Goal: Navigation & Orientation: Find specific page/section

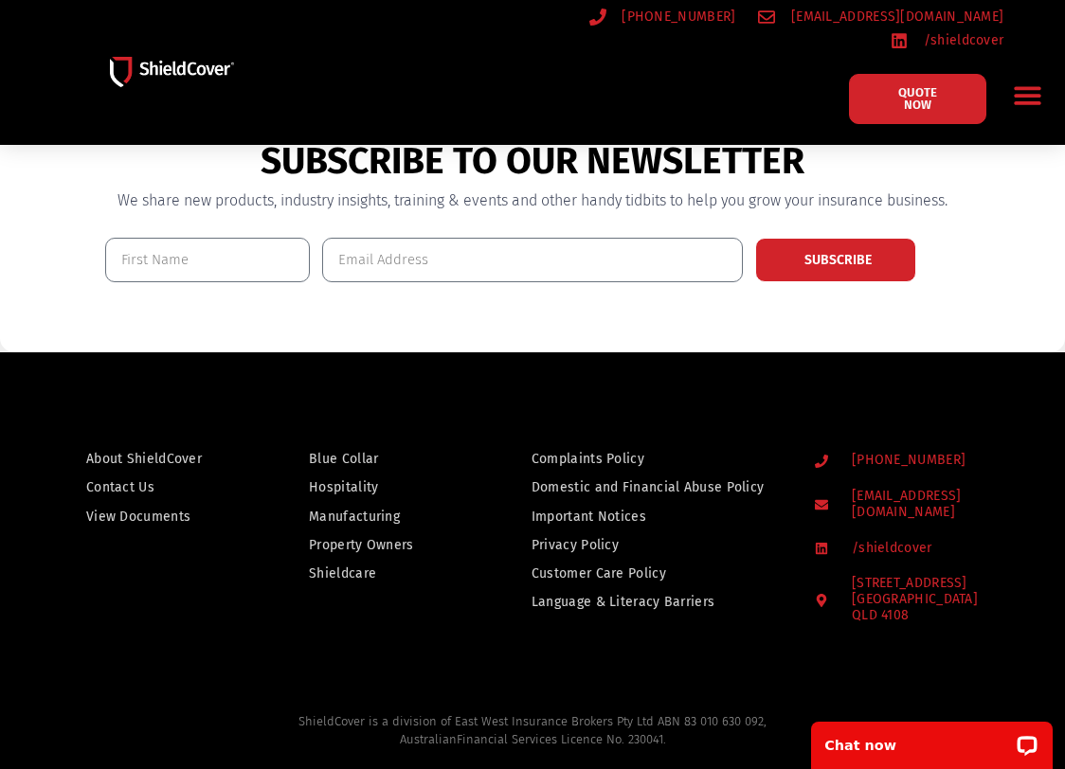
scroll to position [1254, 0]
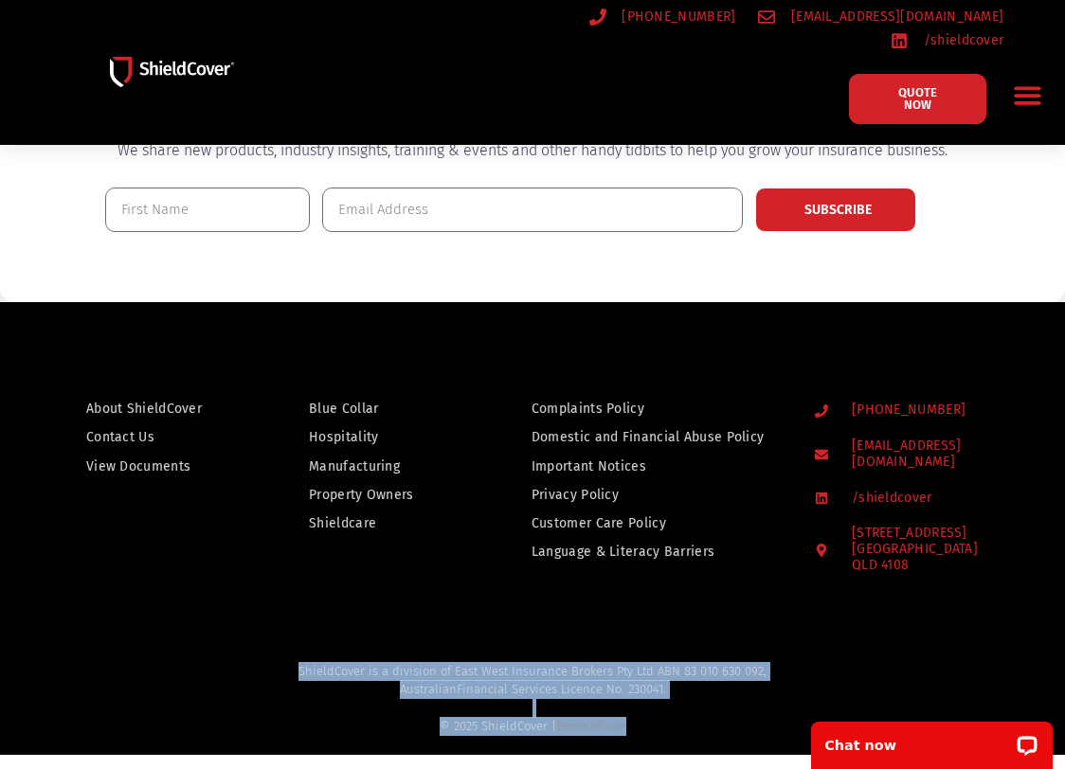
drag, startPoint x: 650, startPoint y: 690, endPoint x: 291, endPoint y: 631, distance: 363.9
click at [291, 662] on h2 "ShieldCover is a division of East West Insurance Brokers Pty Ltd ABN 83 010 630…" at bounding box center [532, 699] width 999 height 74
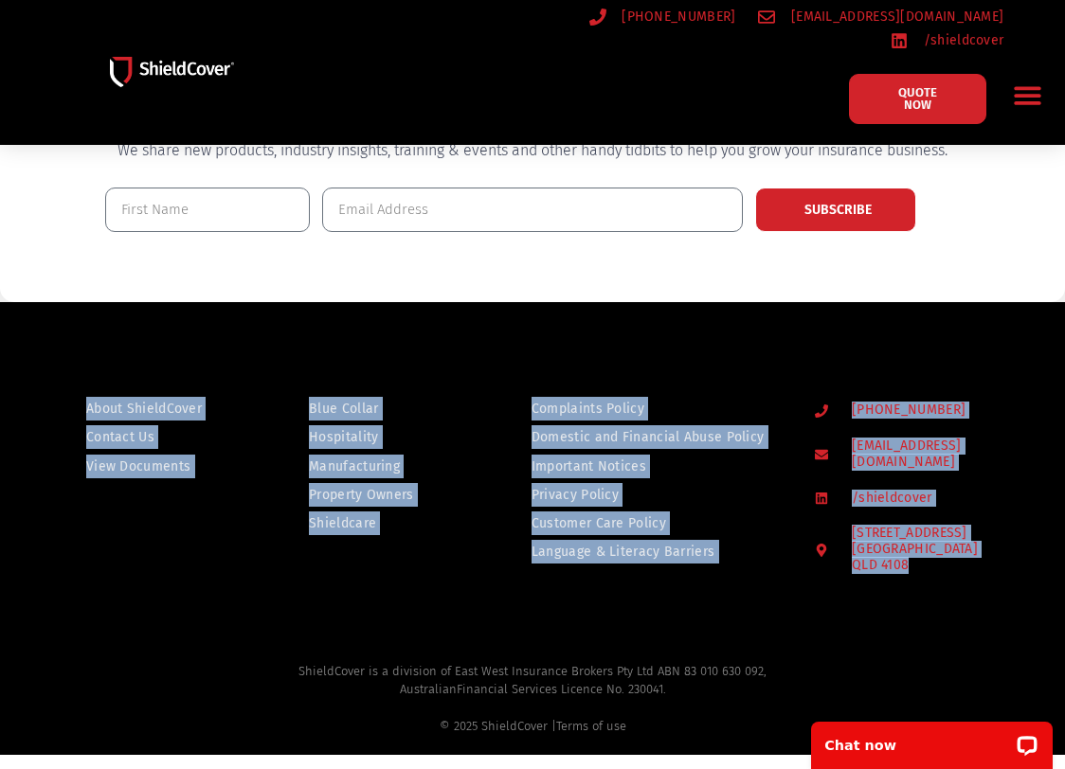
drag, startPoint x: 291, startPoint y: 631, endPoint x: 158, endPoint y: 603, distance: 135.7
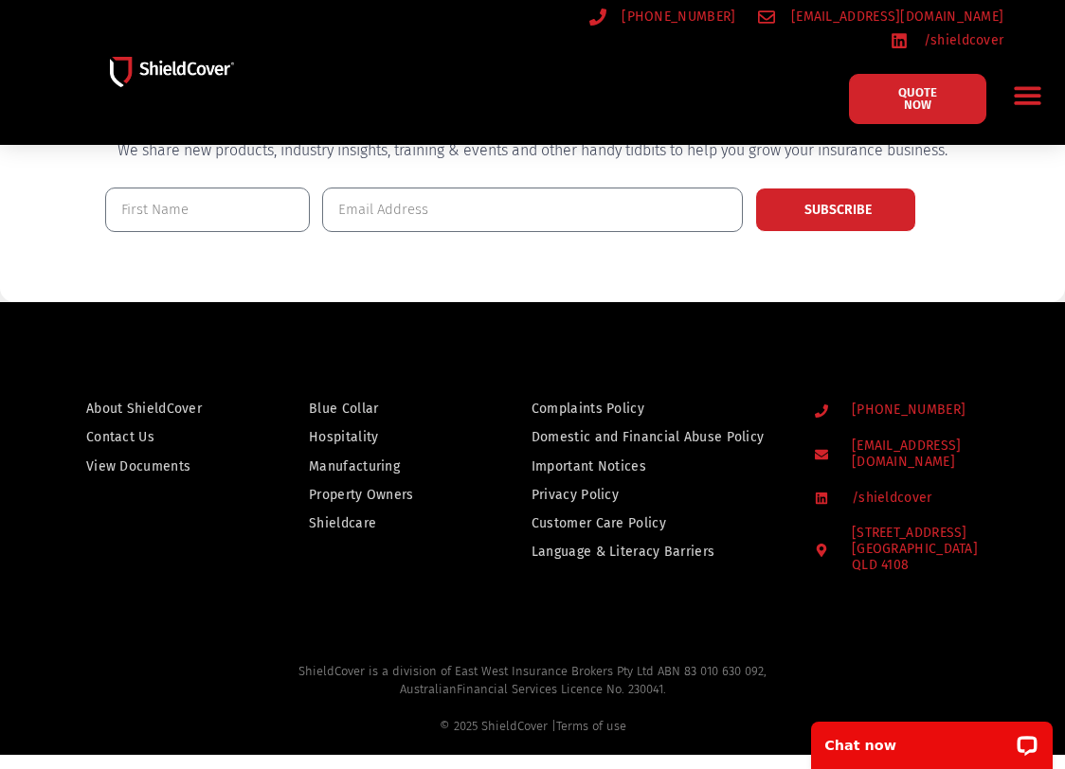
drag, startPoint x: 158, startPoint y: 603, endPoint x: 136, endPoint y: 693, distance: 92.6
click at [136, 717] on div "© 2025 ShieldCover | Terms of use" at bounding box center [532, 726] width 999 height 19
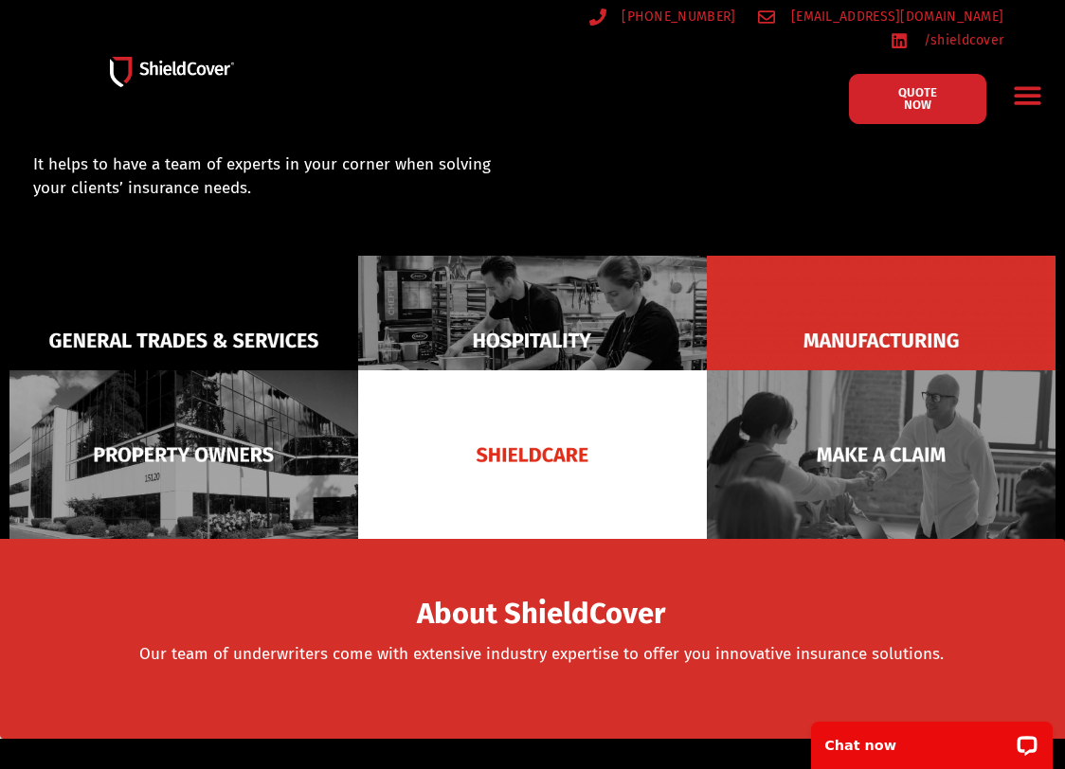
scroll to position [0, 0]
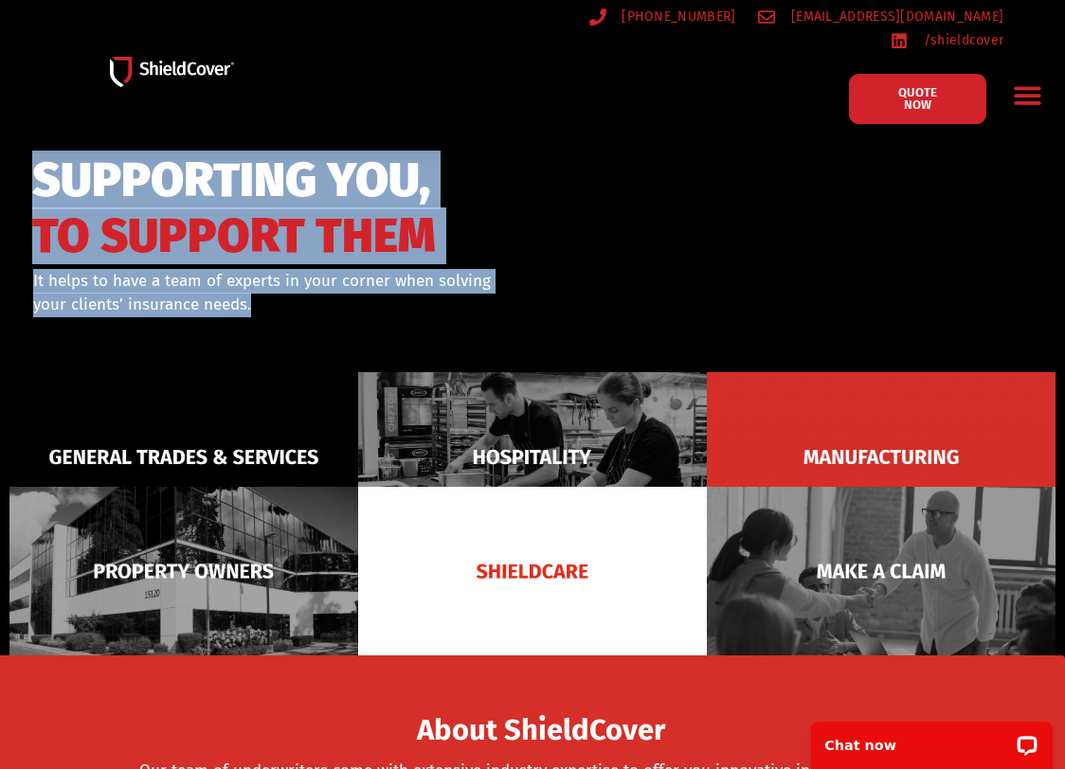
drag, startPoint x: 258, startPoint y: 299, endPoint x: 30, endPoint y: 164, distance: 264.7
click at [30, 164] on div "SUPPORTING YOU, TO SUPPORT THEM It helps to have a team of experts in your corn…" at bounding box center [316, 261] width 584 height 226
click at [576, 227] on div "SUPPORTING YOU, TO SUPPORT THEM" at bounding box center [315, 206] width 566 height 106
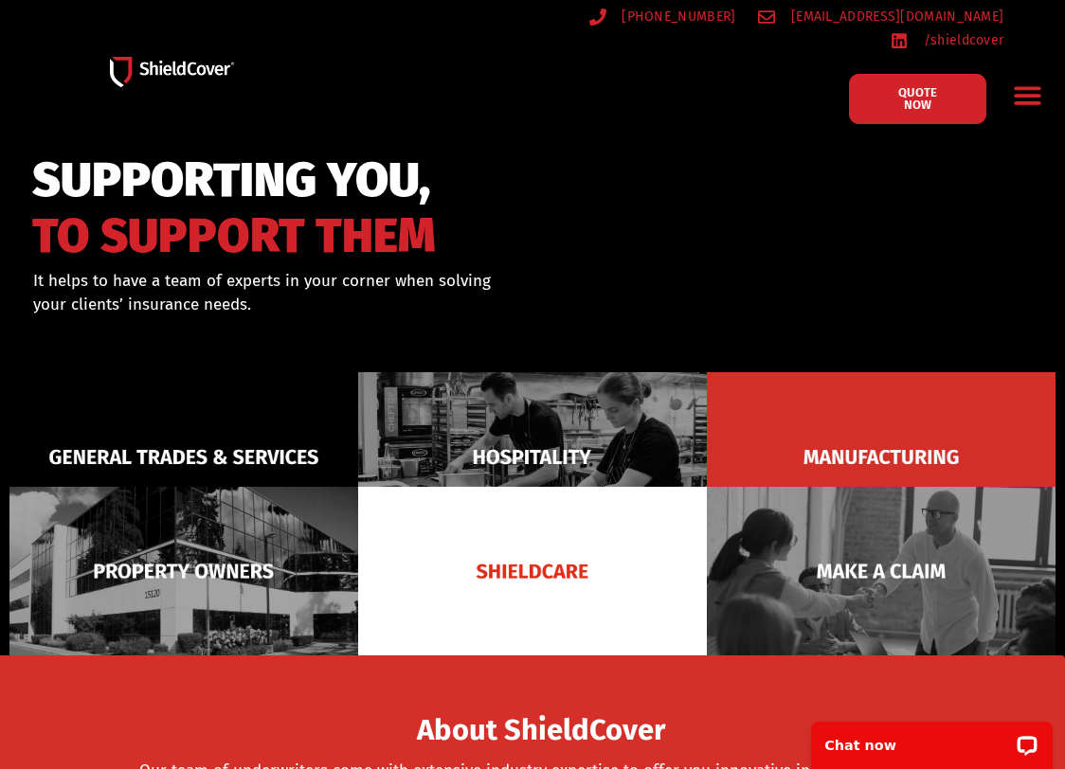
click at [1031, 81] on icon "Menu Toggle" at bounding box center [1027, 95] width 29 height 29
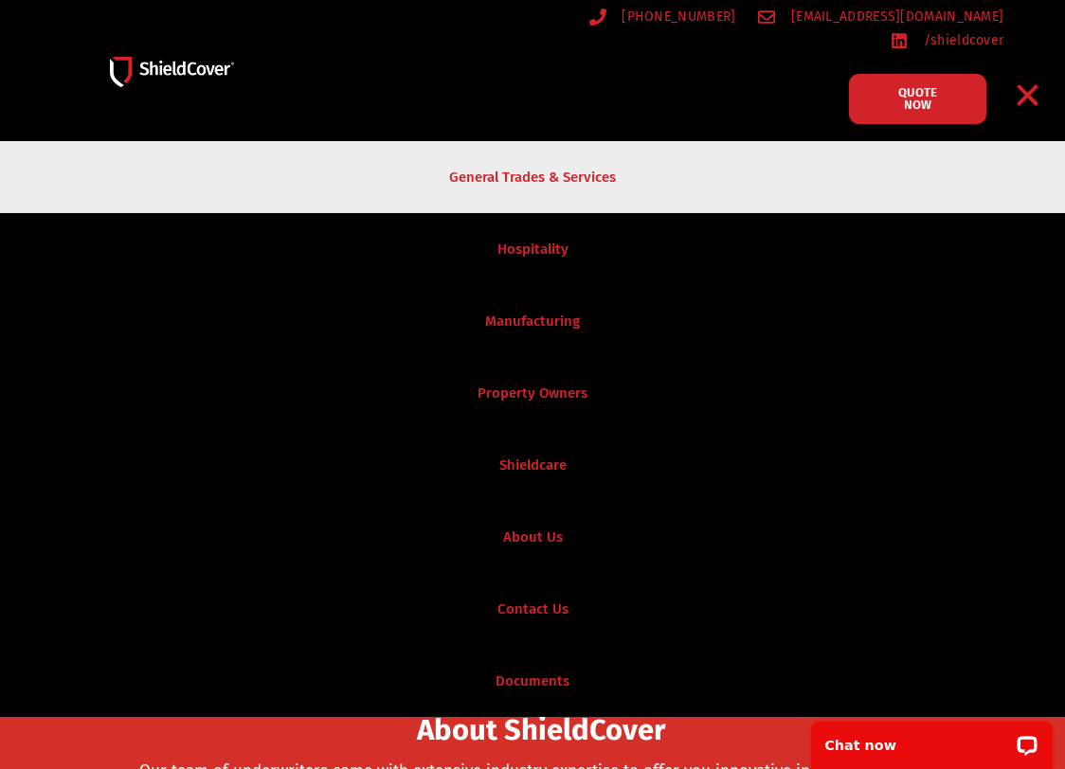
click at [531, 195] on link "General Trades & Services" at bounding box center [532, 177] width 1065 height 72
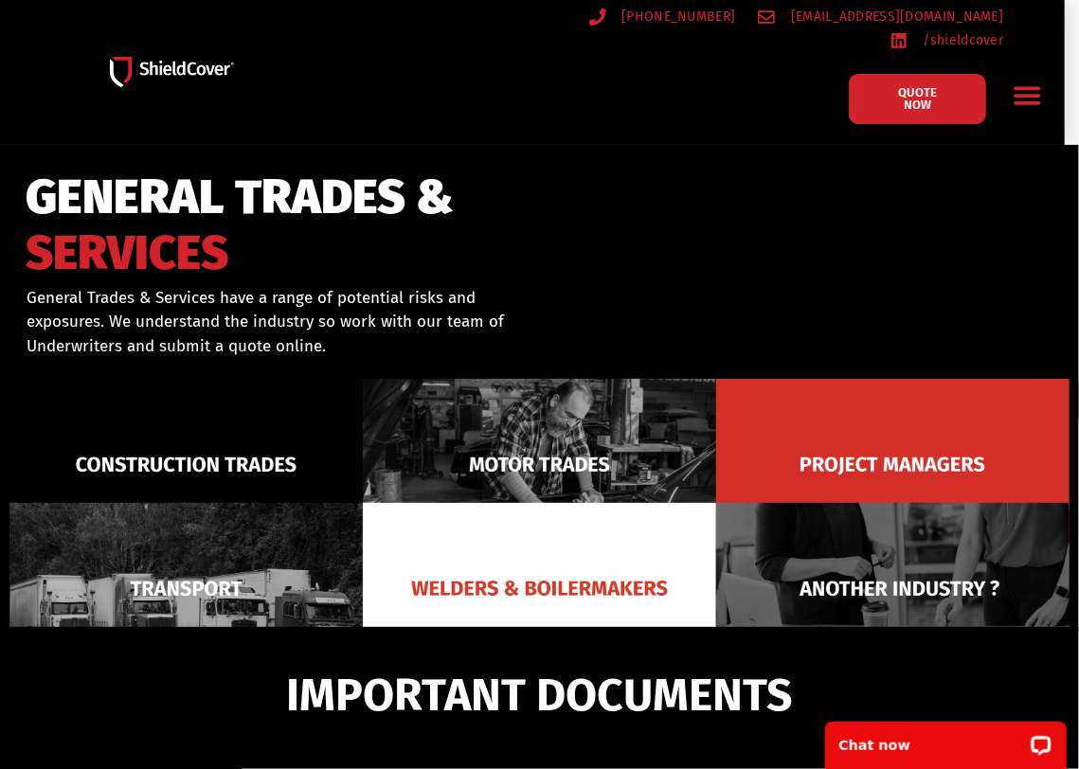
click at [540, 228] on div at bounding box center [539, 282] width 1079 height 275
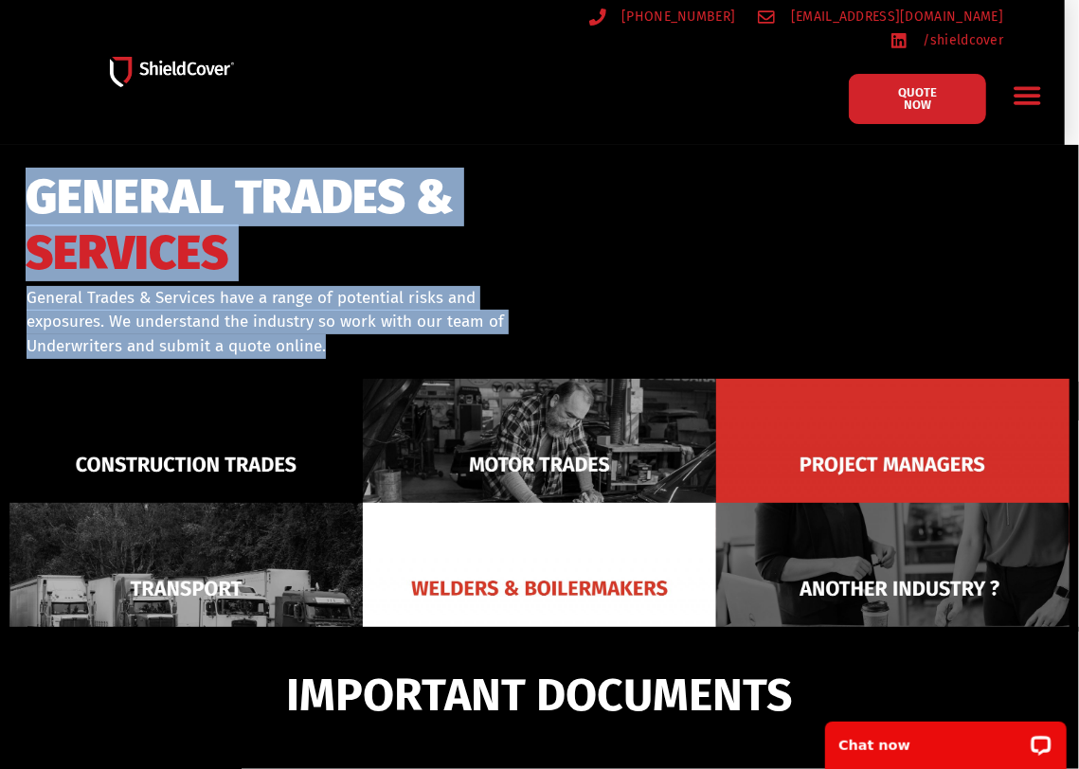
drag, startPoint x: 352, startPoint y: 349, endPoint x: 38, endPoint y: 190, distance: 352.1
click at [38, 190] on div "GENERAL TRADES & SERVICES General Trades & Services have a range of potential r…" at bounding box center [273, 290] width 512 height 250
click at [546, 269] on div "GENERAL TRADES & SERVICES General Trades & Services have a range of potential r…" at bounding box center [539, 338] width 1079 height 154
